Goal: Check status

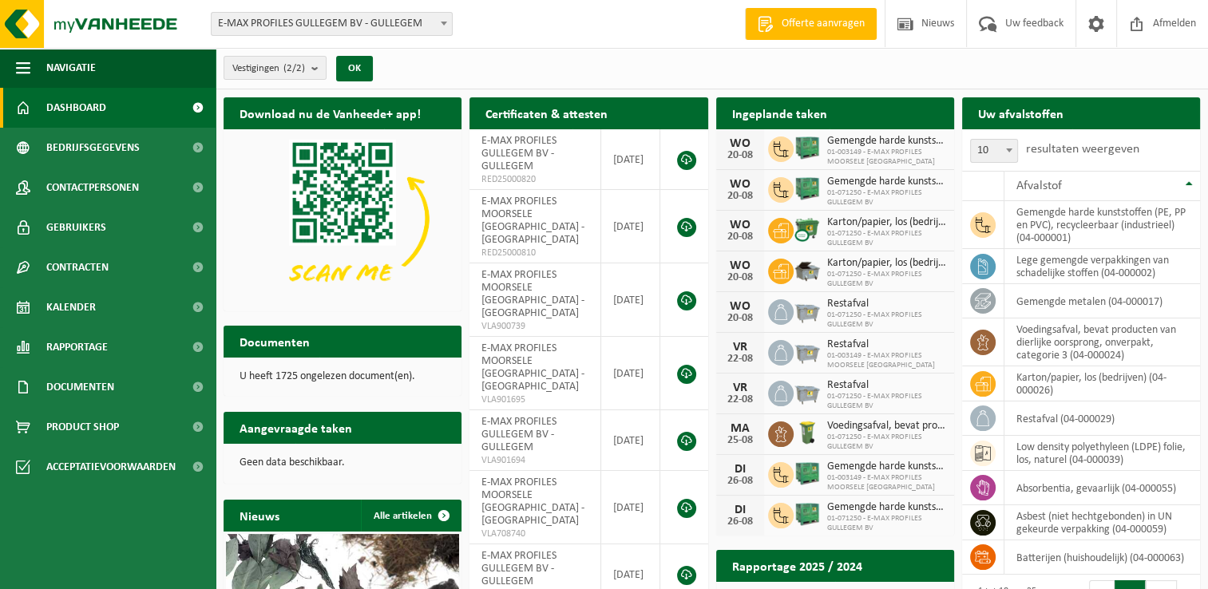
click at [445, 26] on span at bounding box center [444, 23] width 16 height 21
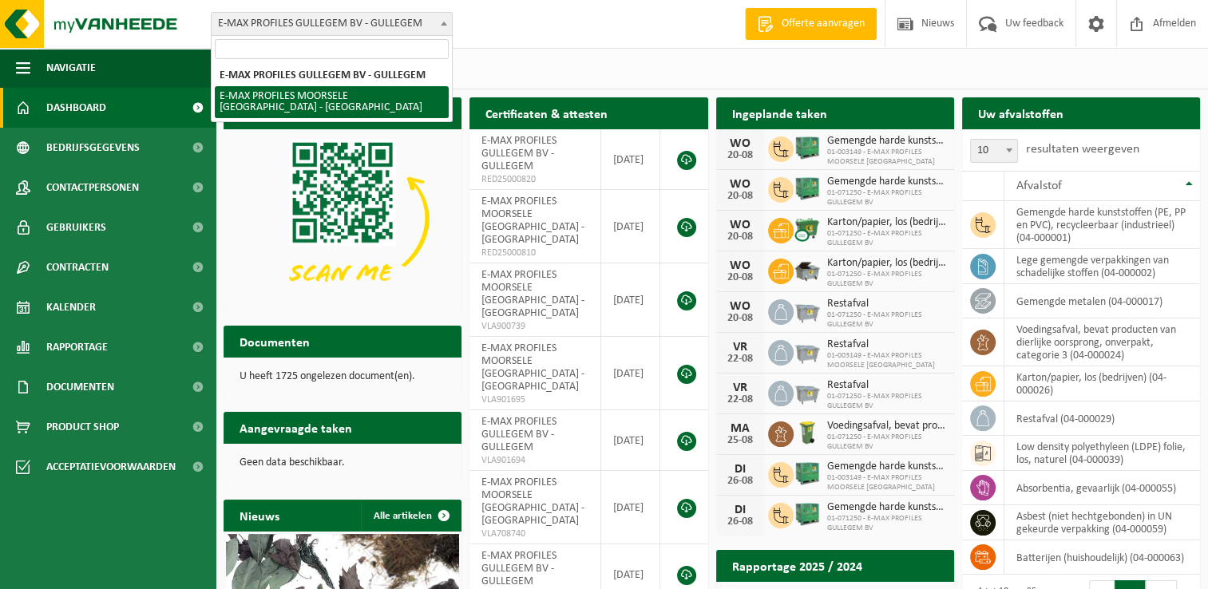
select select "172"
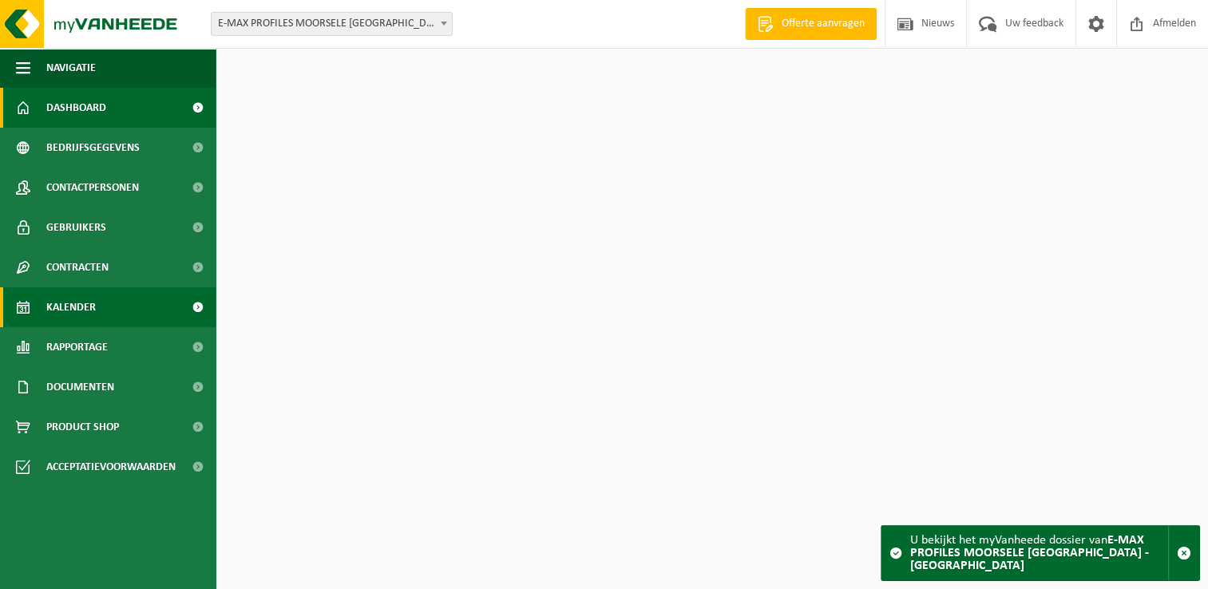
click at [94, 313] on span "Kalender" at bounding box center [70, 307] width 49 height 40
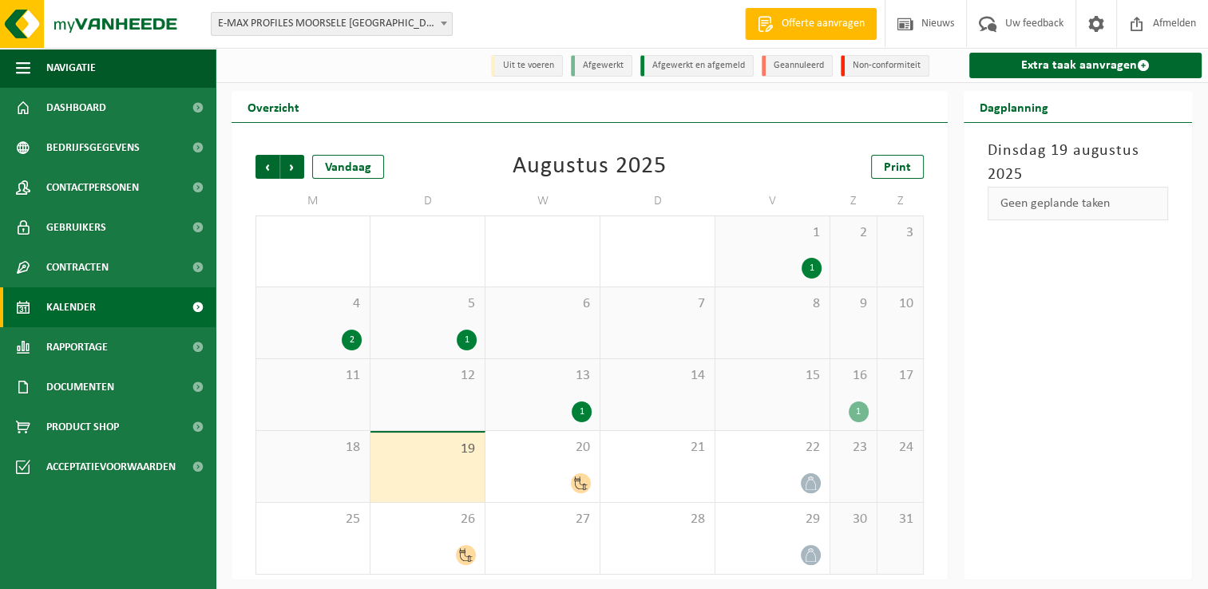
click at [845, 402] on div "16 1" at bounding box center [853, 394] width 46 height 71
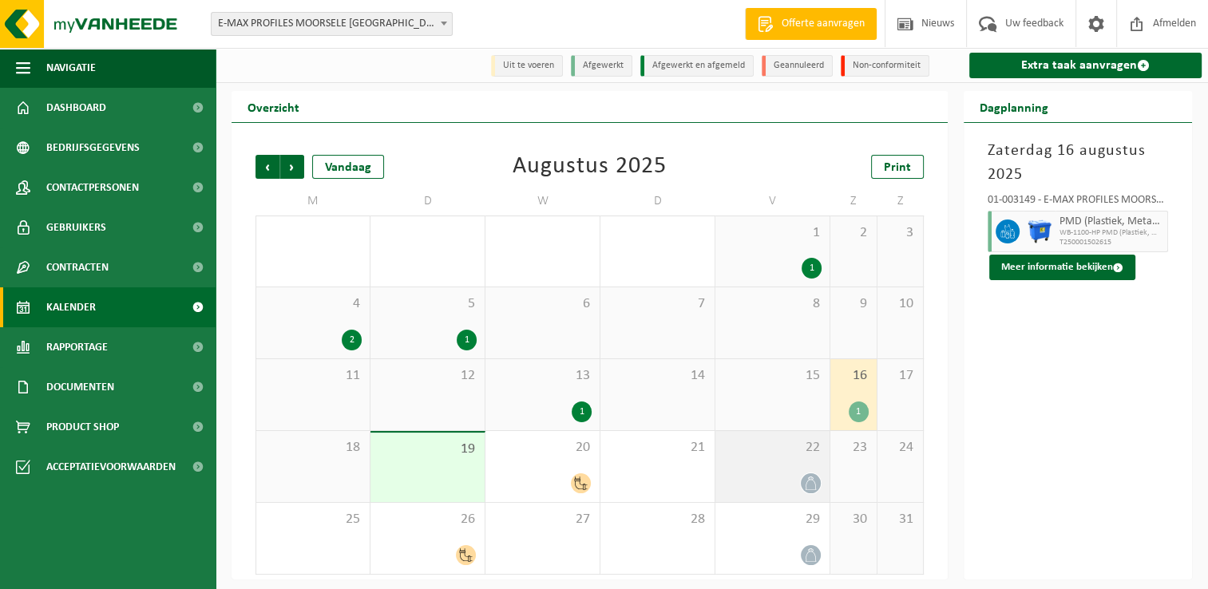
click at [786, 451] on span "22" at bounding box center [772, 448] width 98 height 18
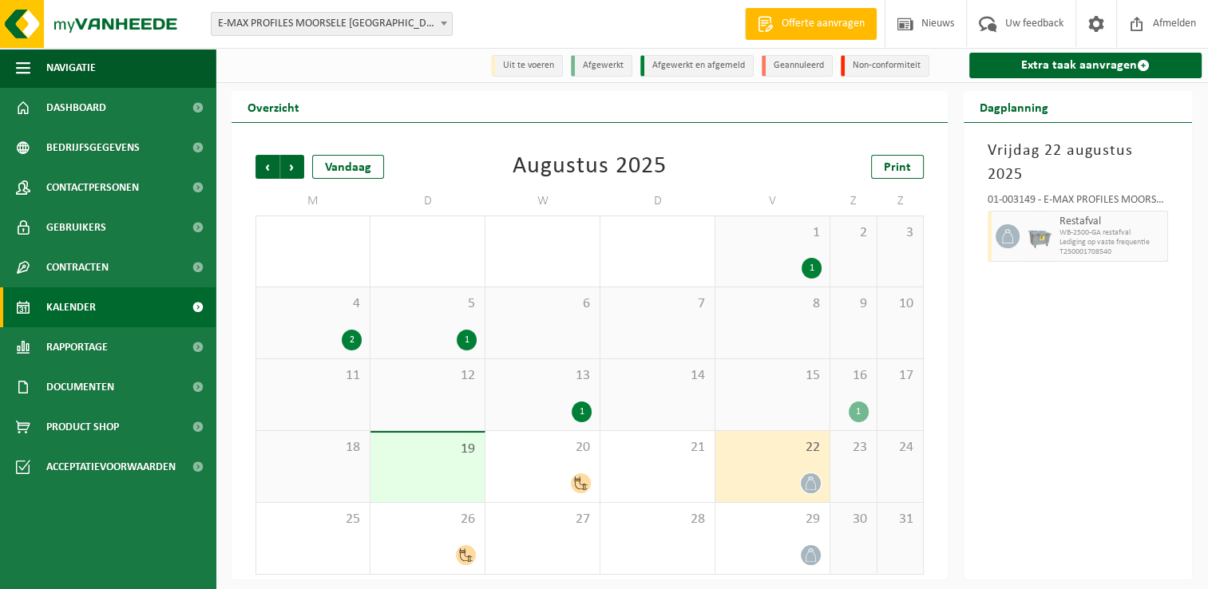
click at [1043, 452] on div "Vrijdag 22 augustus 2025 01-003149 - E-MAX PROFILES MOORSELE NV - MOORSELE Rest…" at bounding box center [1078, 351] width 228 height 457
click at [990, 454] on div "Vrijdag 22 augustus 2025 01-003149 - E-MAX PROFILES MOORSELE NV - MOORSELE Rest…" at bounding box center [1078, 351] width 228 height 457
